Goal: Transaction & Acquisition: Purchase product/service

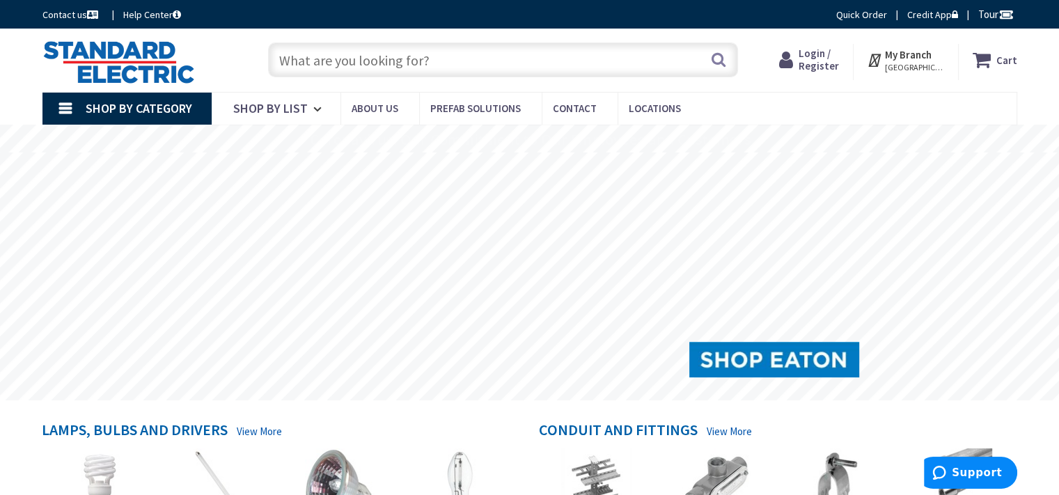
click at [460, 66] on input "text" at bounding box center [503, 59] width 470 height 35
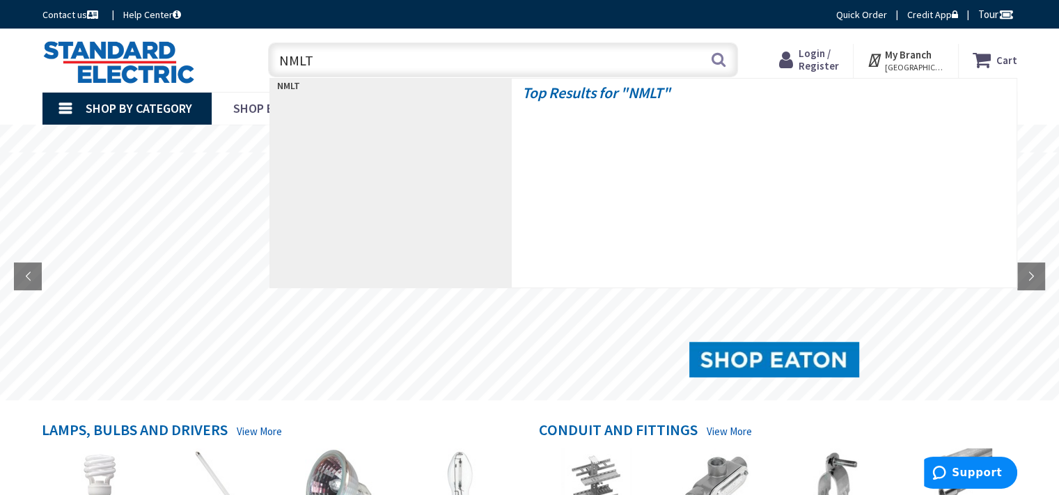
type input "NMLT7"
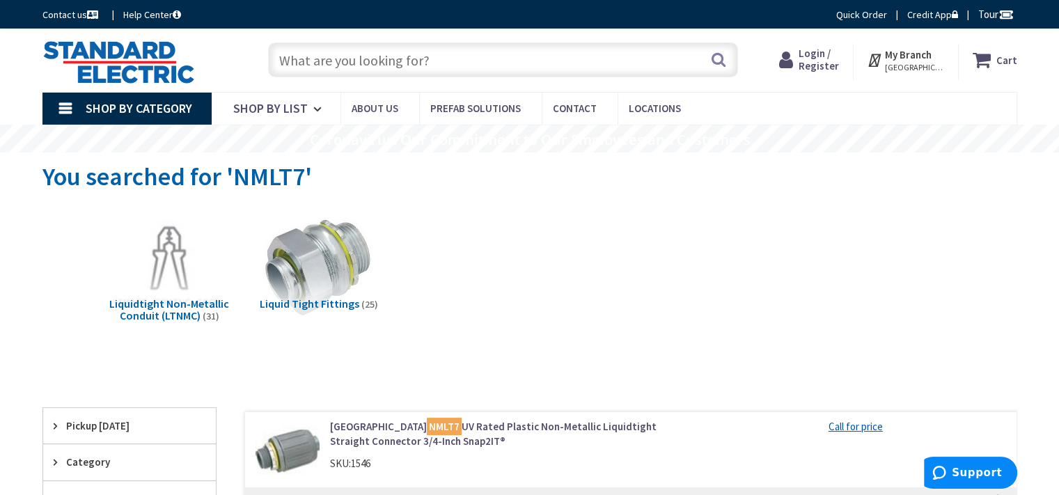
click at [822, 58] on span "Login / Register" at bounding box center [819, 60] width 40 height 26
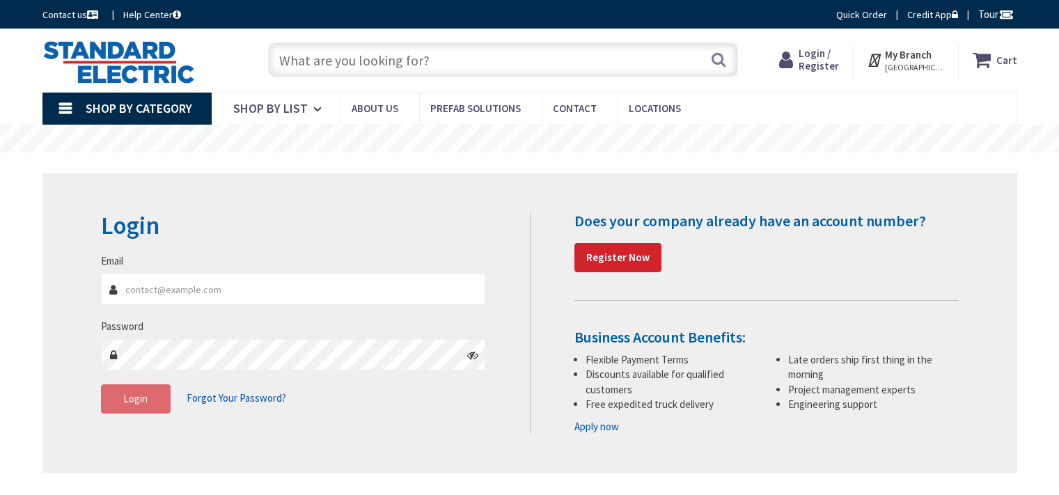
type input "[PERSON_NAME][EMAIL_ADDRESS][DOMAIN_NAME]"
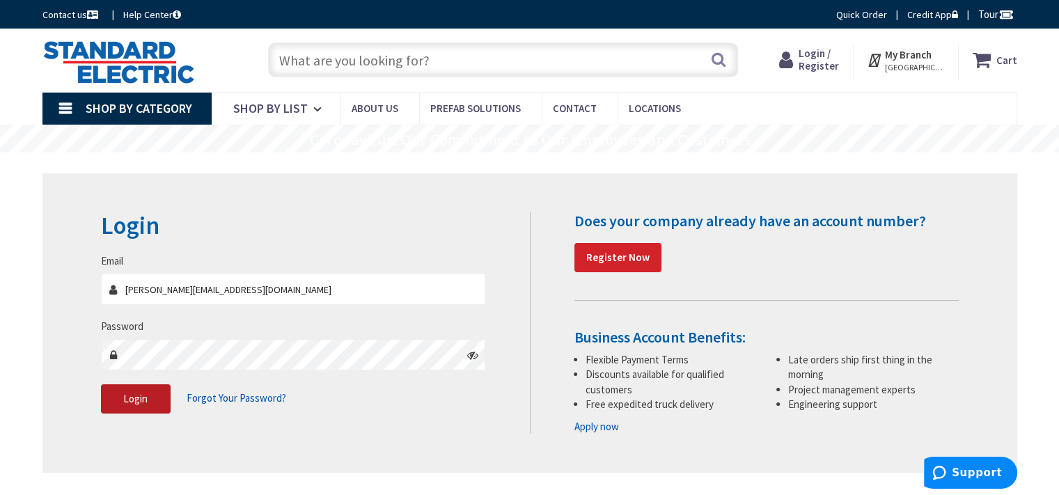
click at [141, 401] on span "Login" at bounding box center [135, 398] width 24 height 13
